Goal: Task Accomplishment & Management: Manage account settings

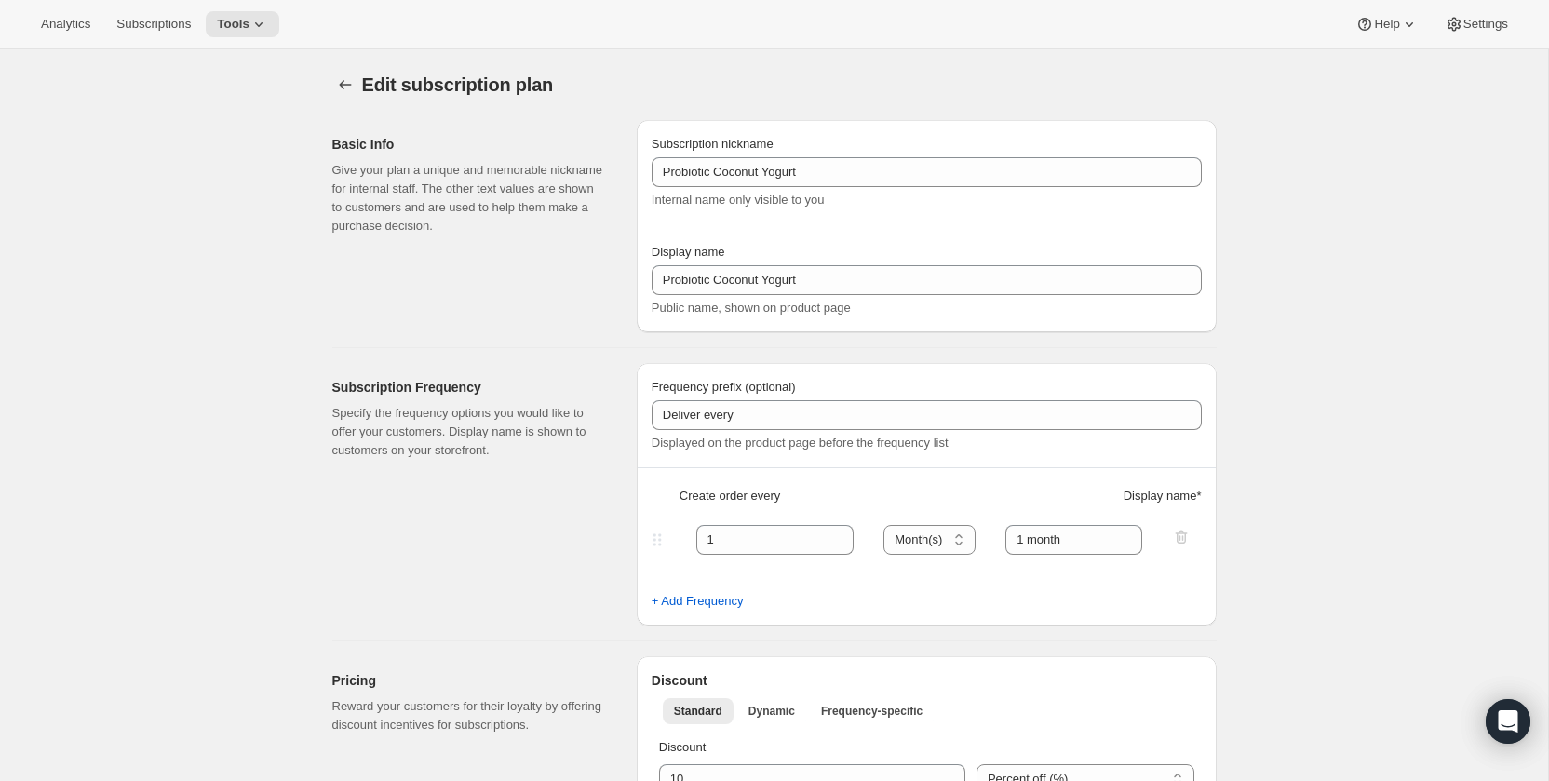
select select "MONTH"
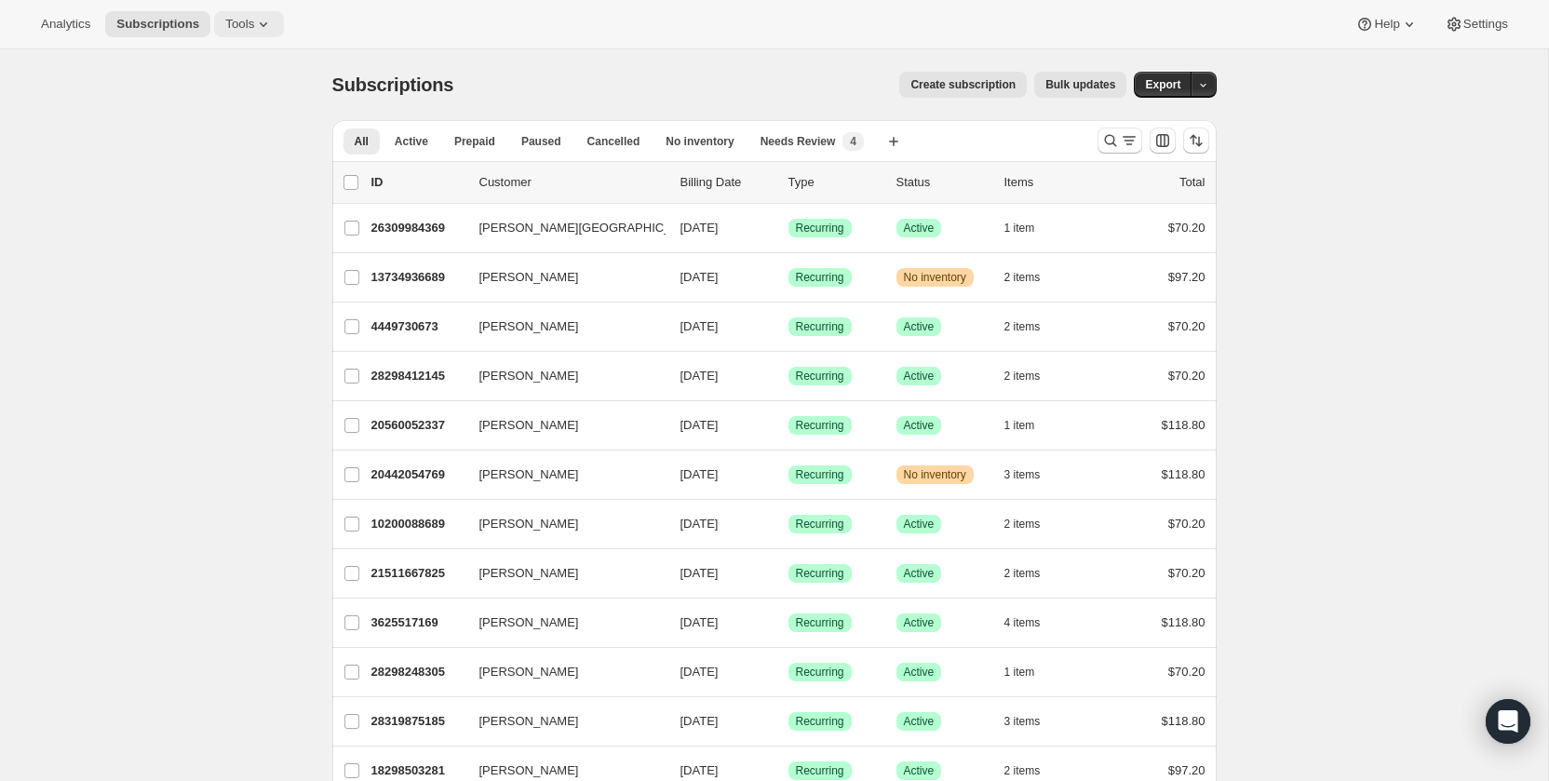
click at [262, 22] on icon at bounding box center [263, 24] width 19 height 19
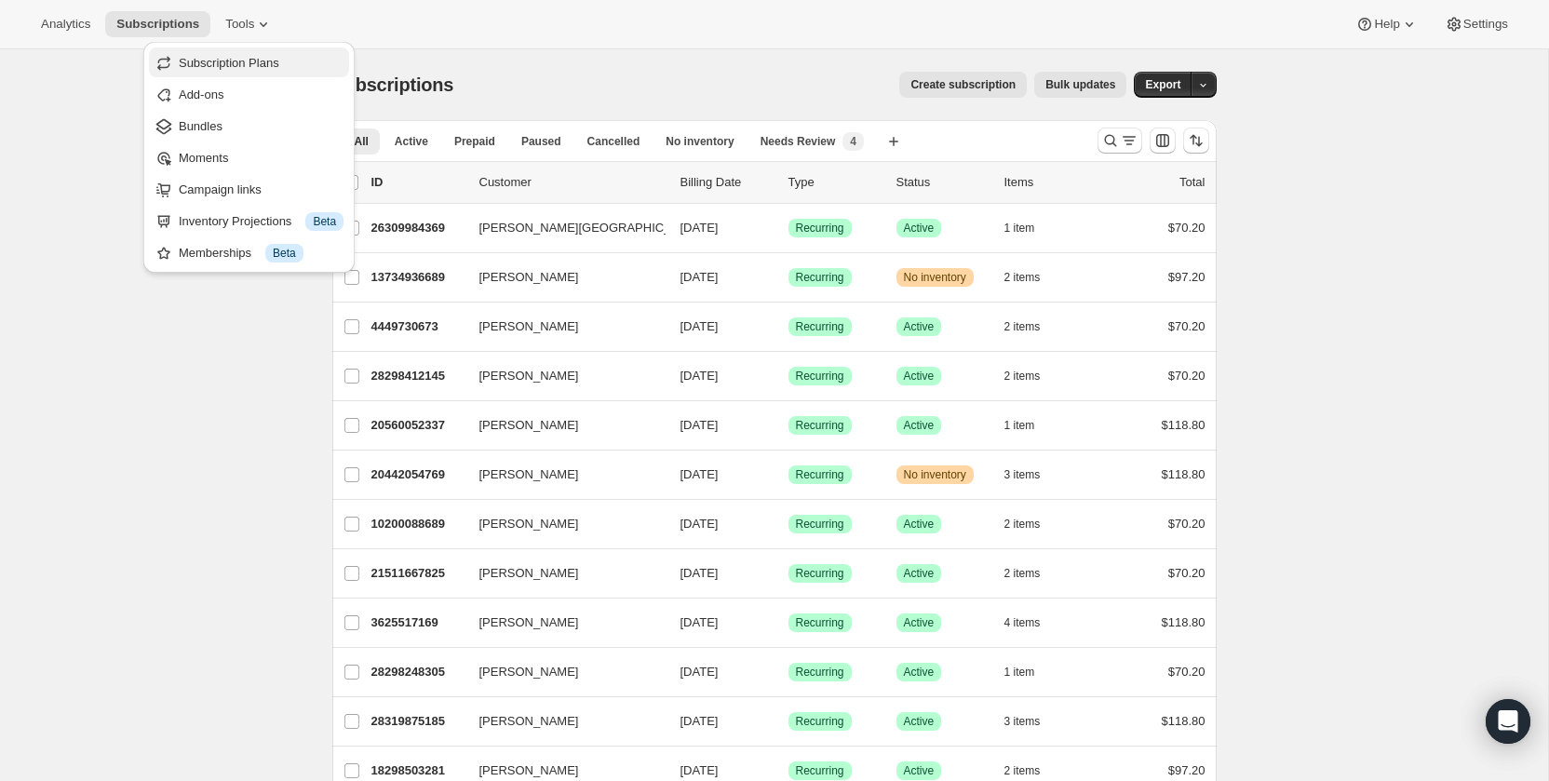
click at [260, 51] on button "Subscription Plans" at bounding box center [249, 62] width 200 height 30
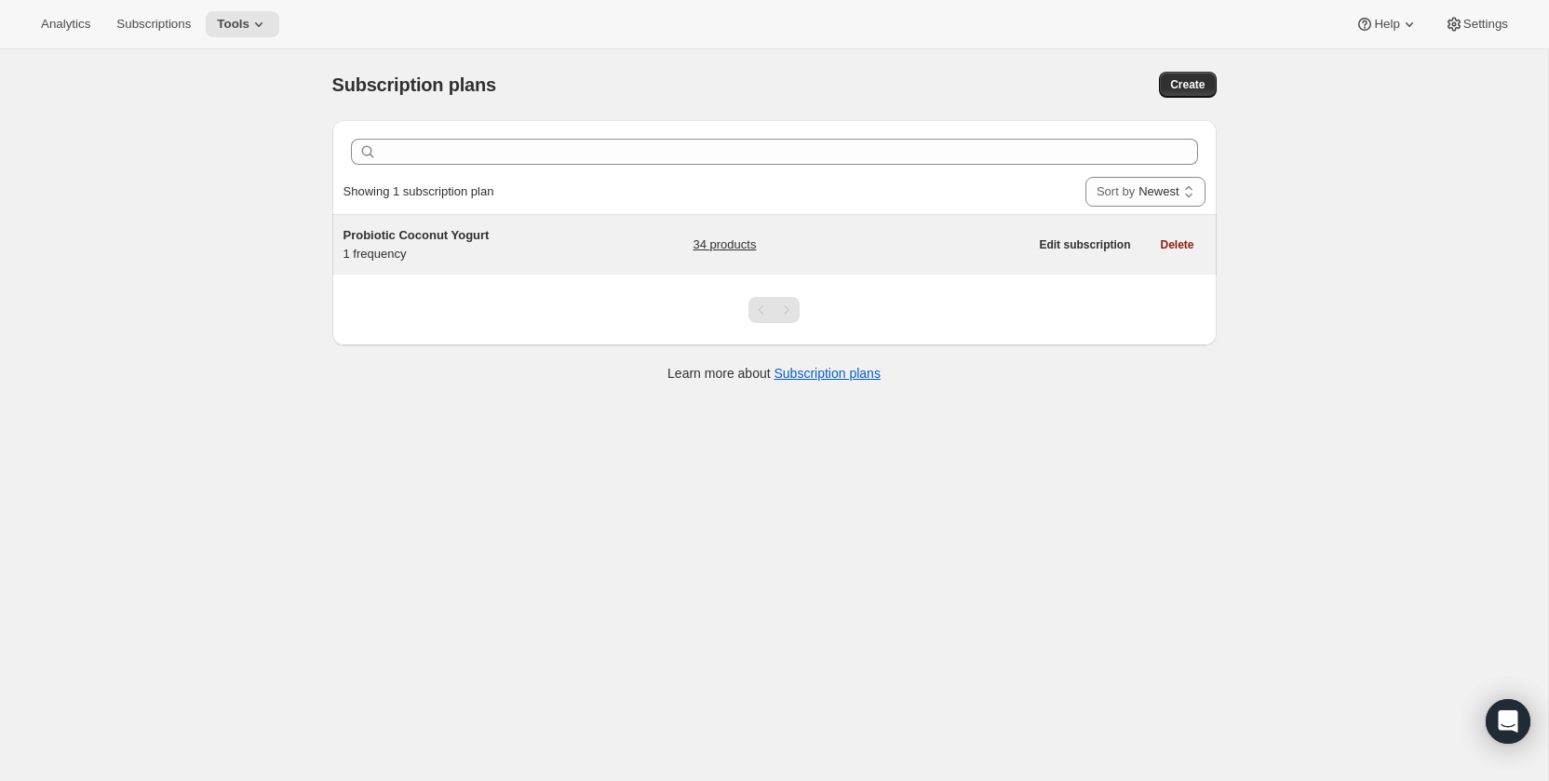
click at [485, 237] on span "Probiotic Coconut Yogurt" at bounding box center [416, 235] width 146 height 14
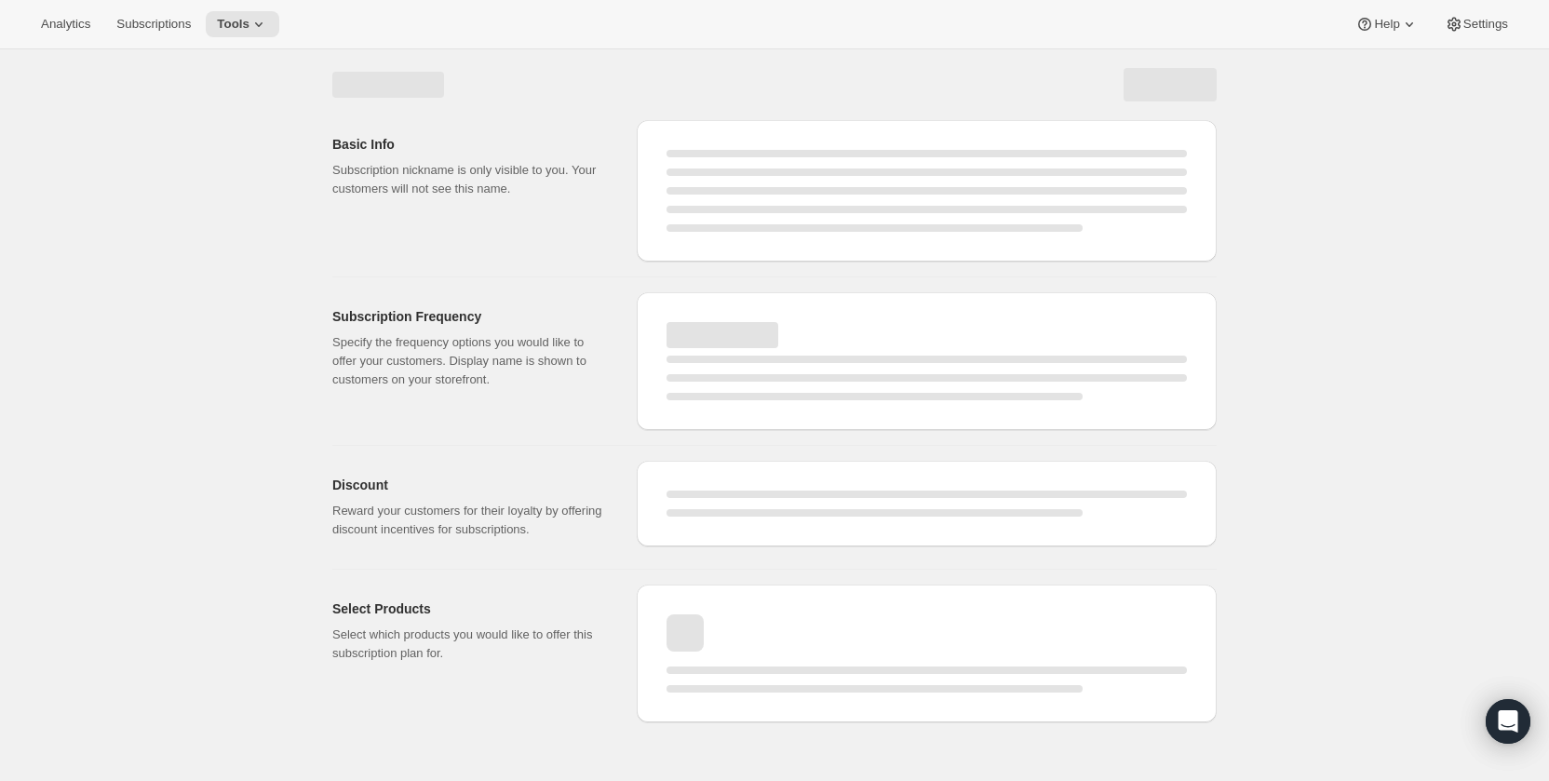
select select "WEEK"
select select "MONTH"
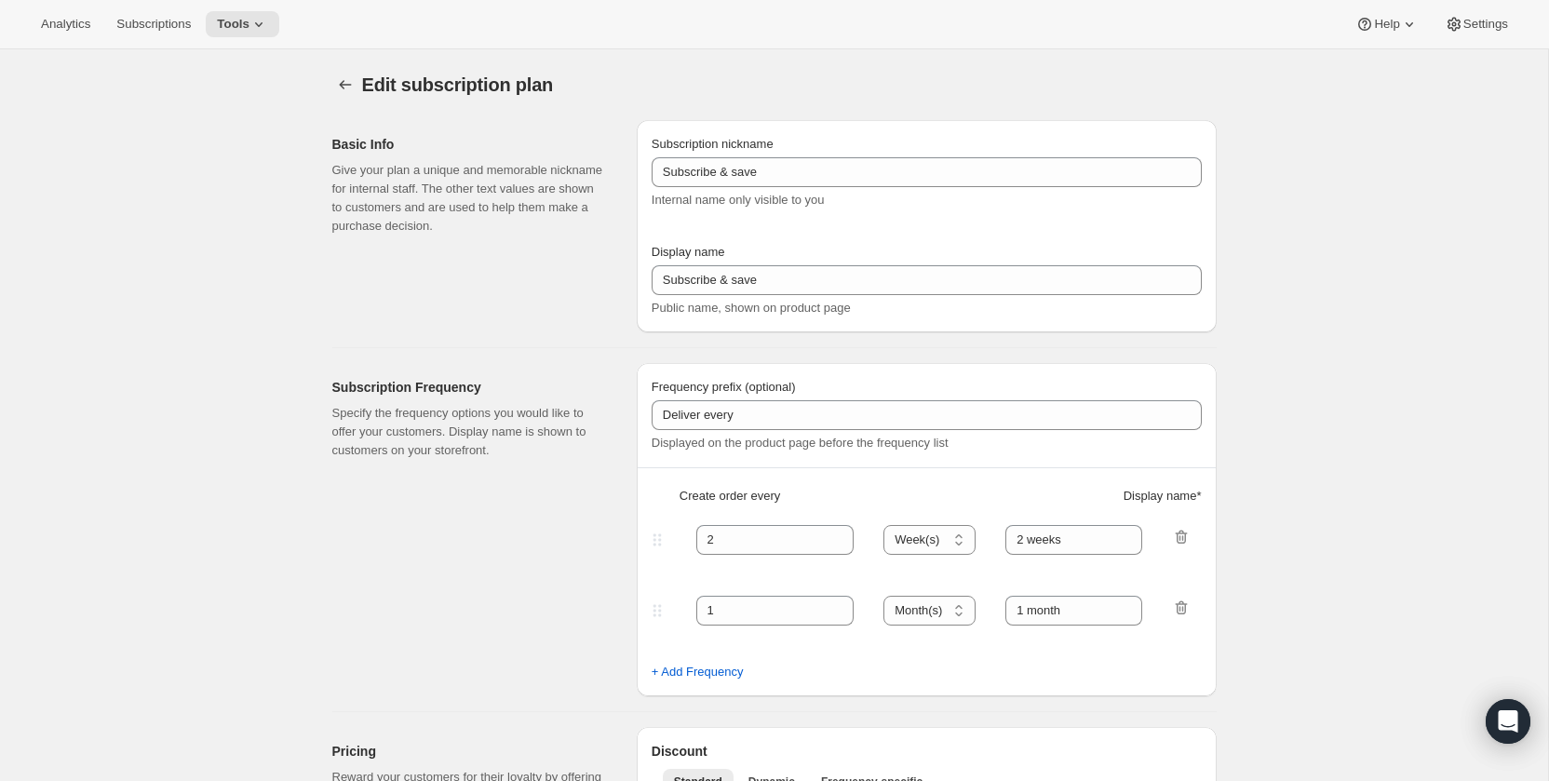
type input "Probiotic Coconut Yogurt"
type input "1"
select select "MONTH"
type input "1 month"
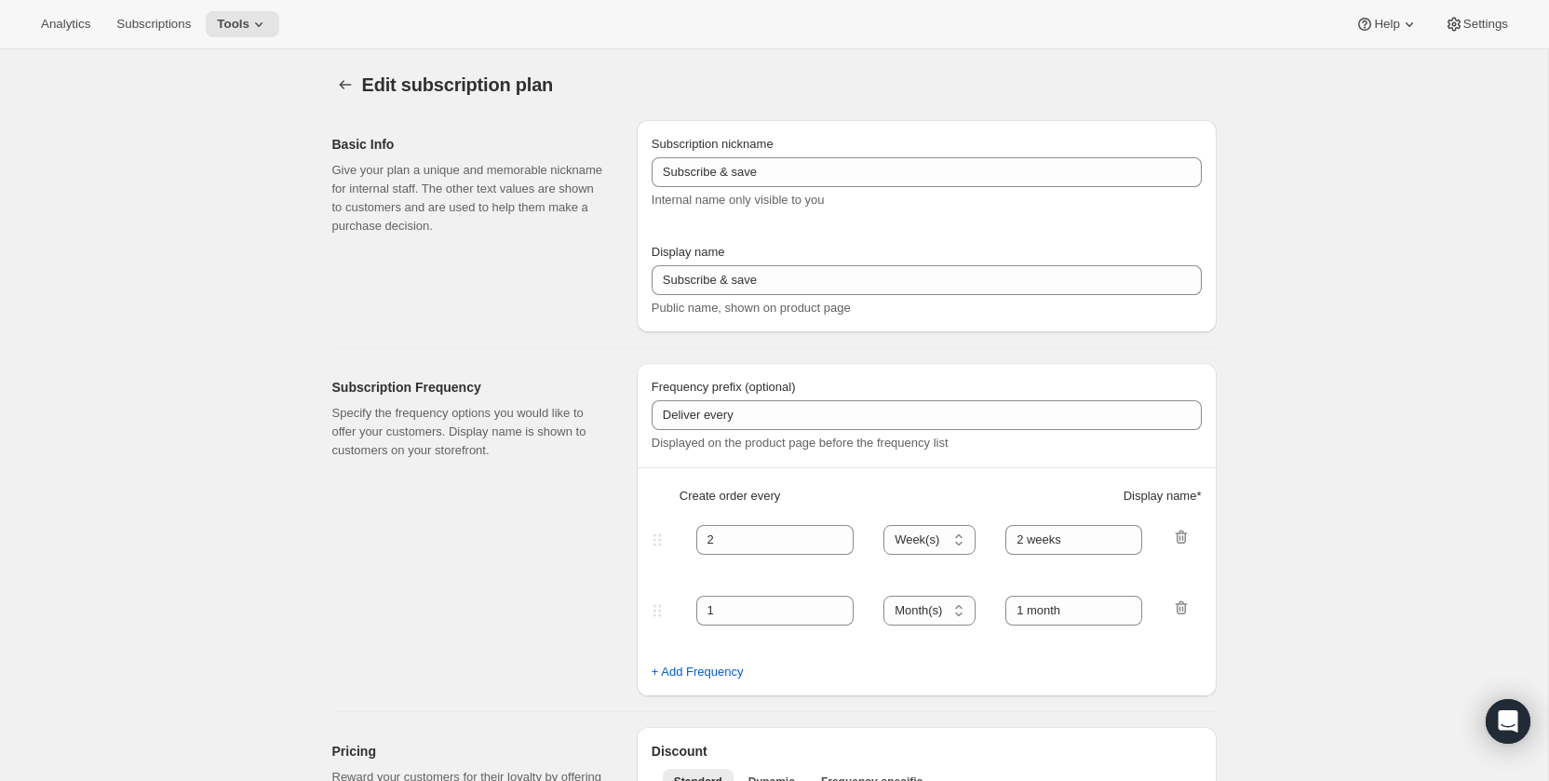
type input "10"
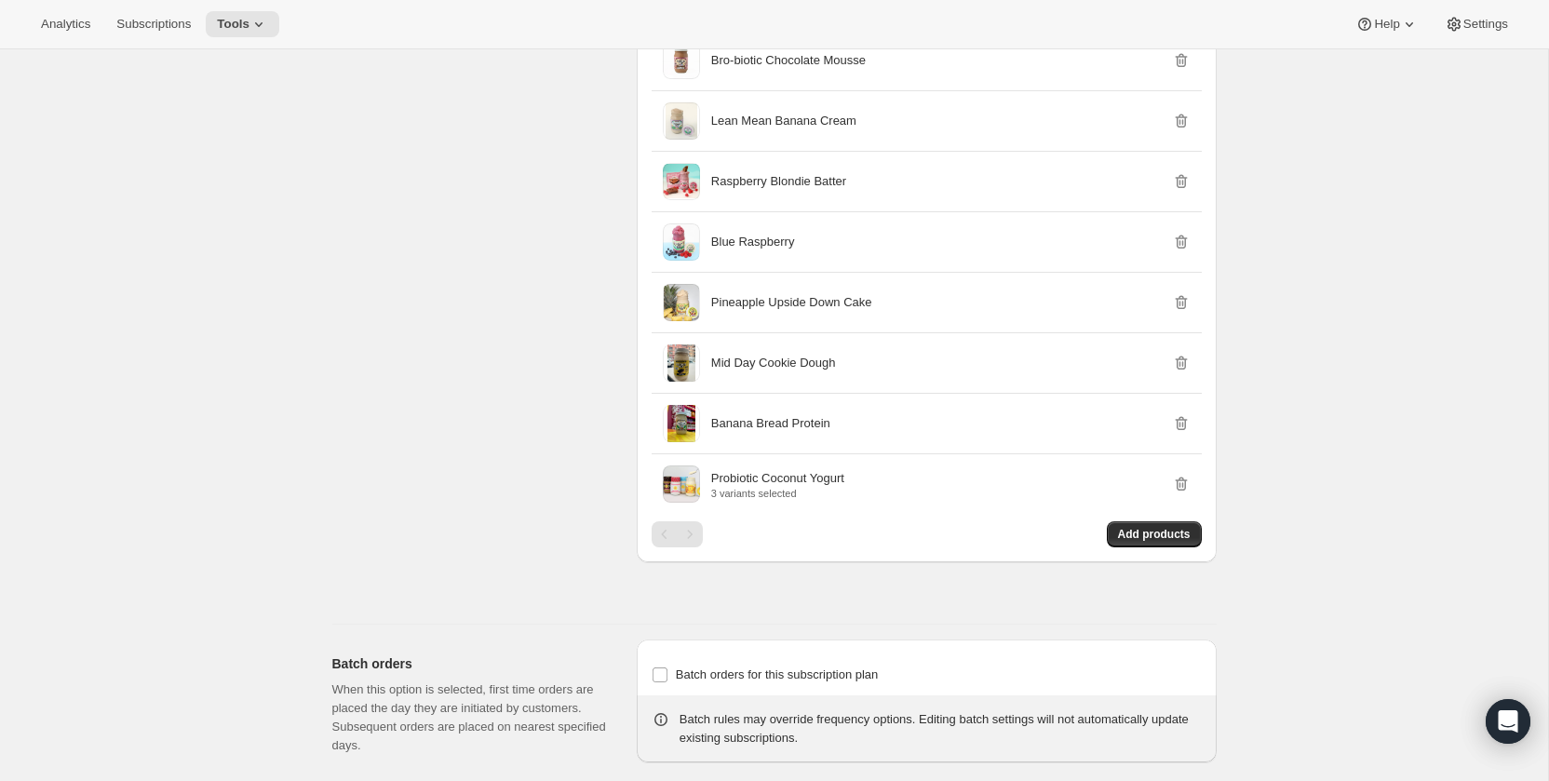
scroll to position [2885, 0]
